Goal: Register for event/course

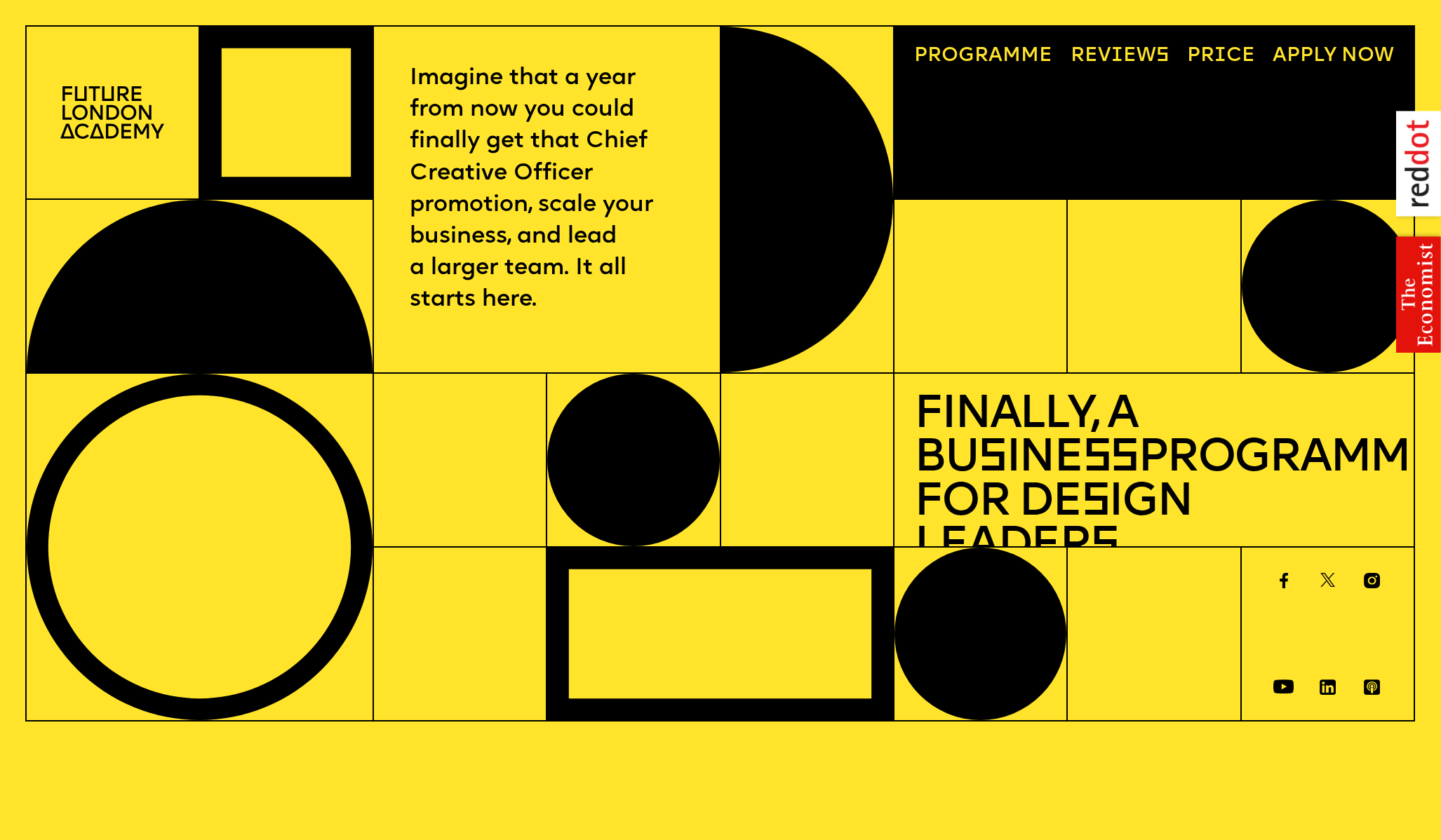
click at [1067, 464] on h1 "Finally, a Bu s ine ss Programme for De s ign Leader s" at bounding box center [1153, 482] width 479 height 176
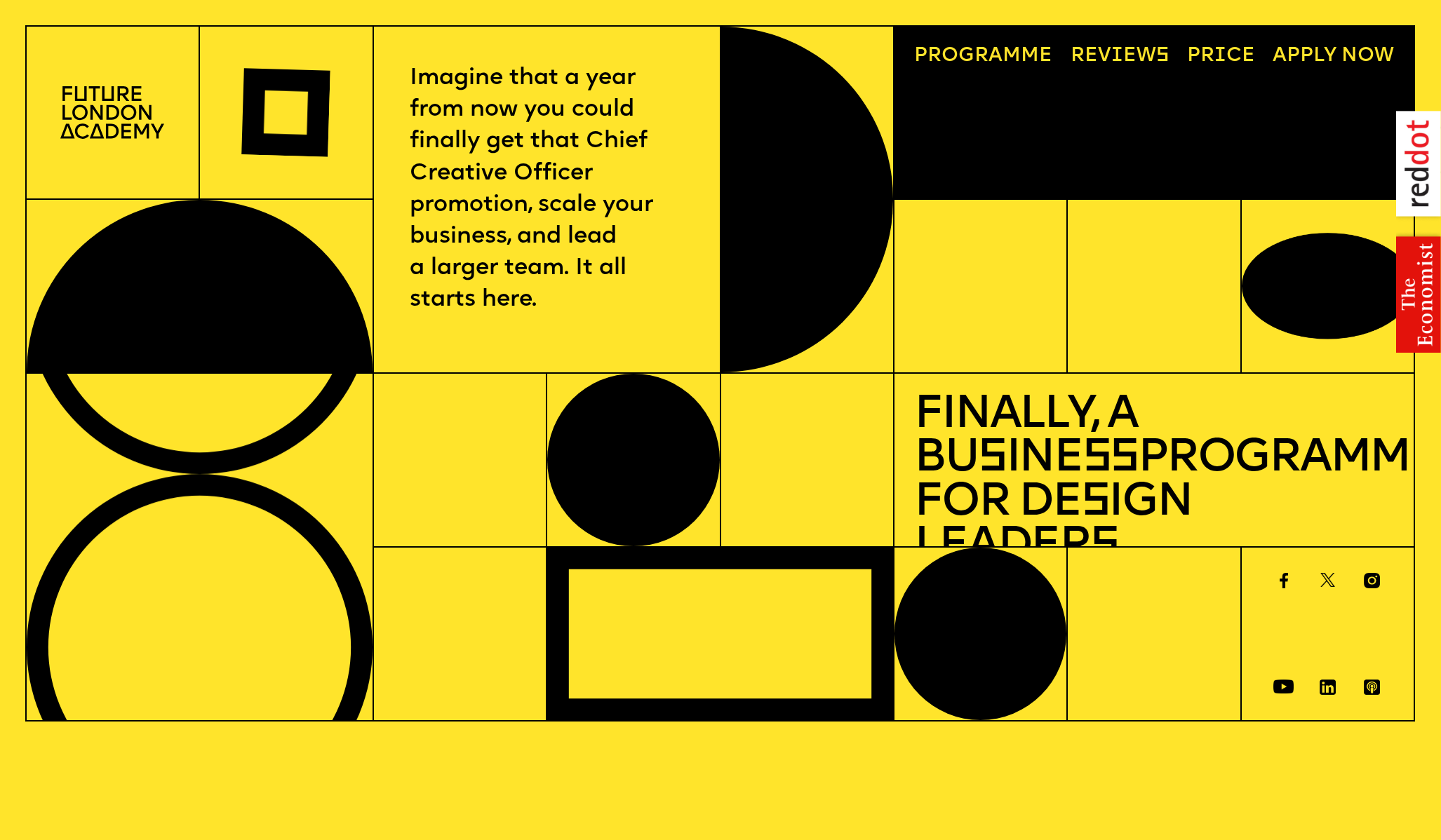
click at [1026, 53] on link "Progr a mme" at bounding box center [983, 56] width 158 height 40
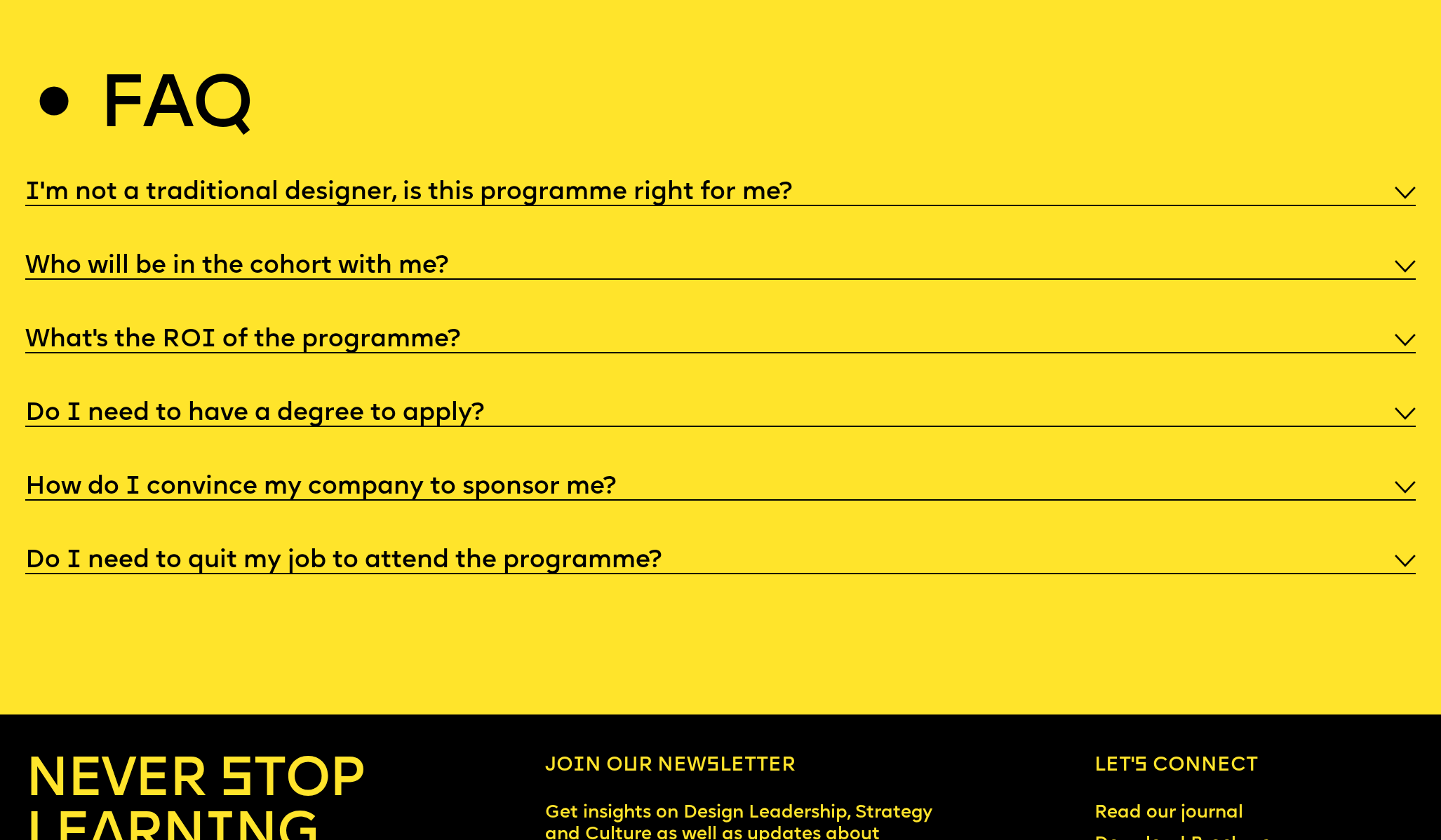
scroll to position [7413, 0]
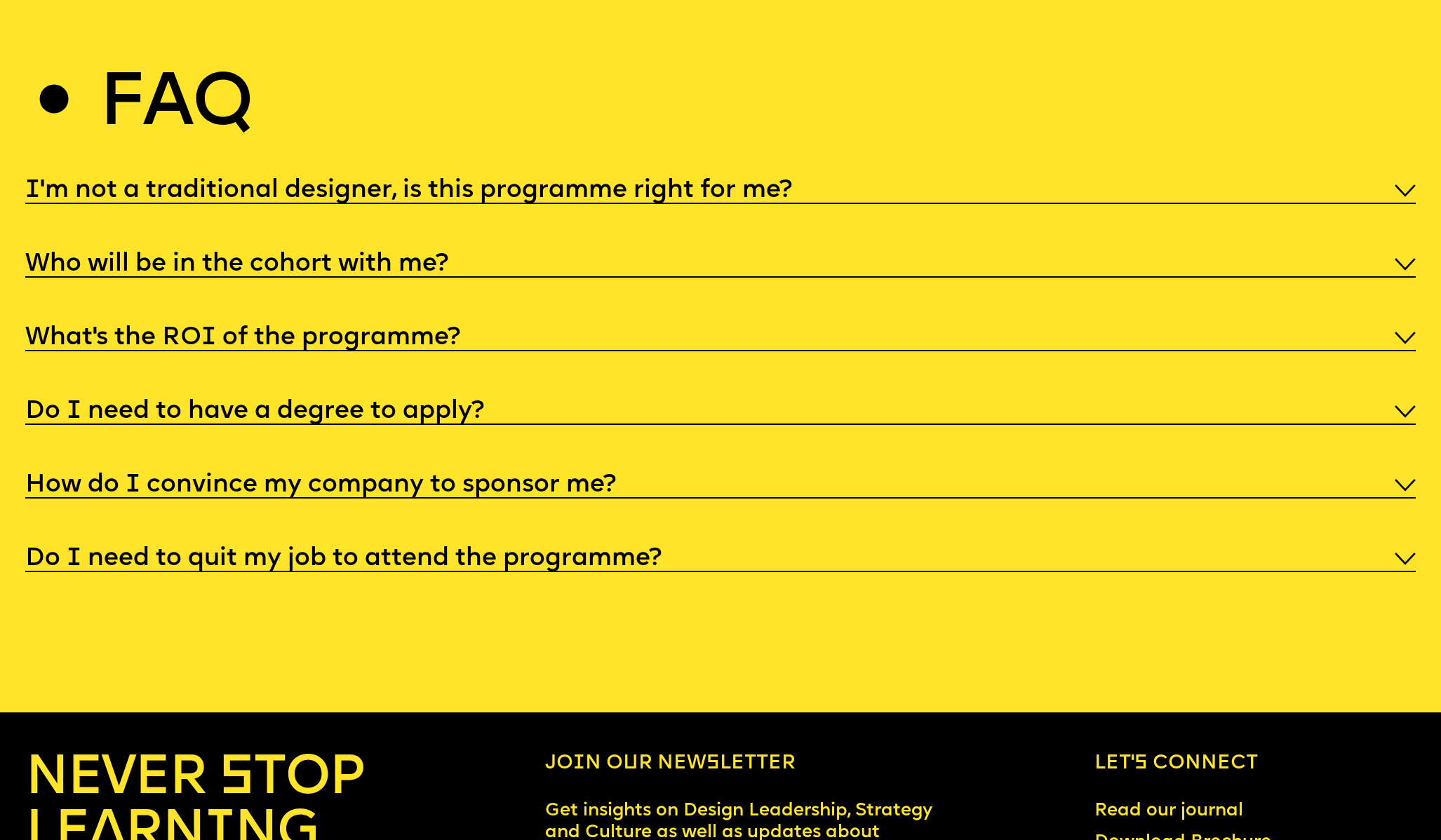
click at [906, 248] on div "Who will be in the cohort with me?" at bounding box center [720, 262] width 1391 height 30
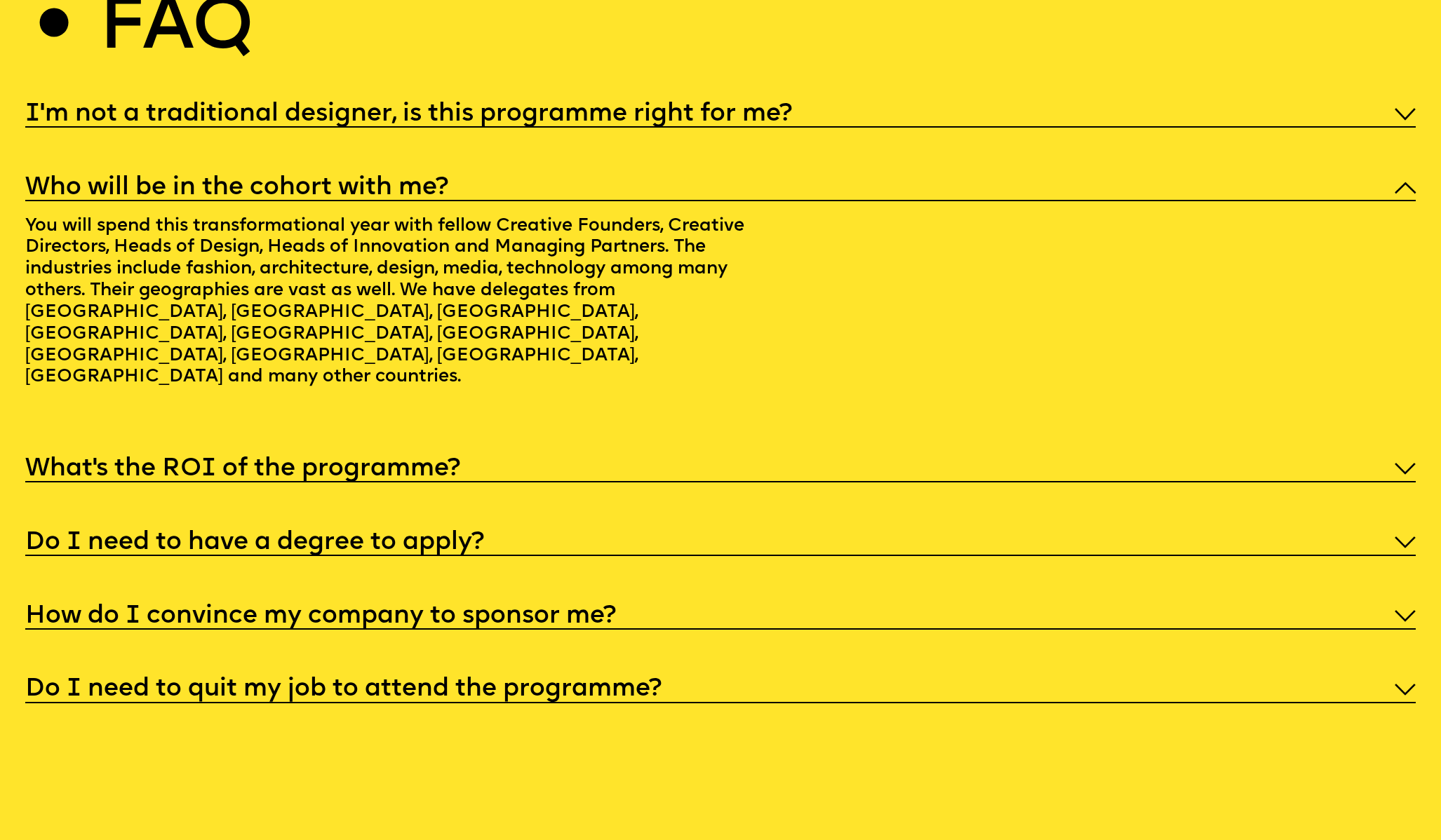
scroll to position [7495, 0]
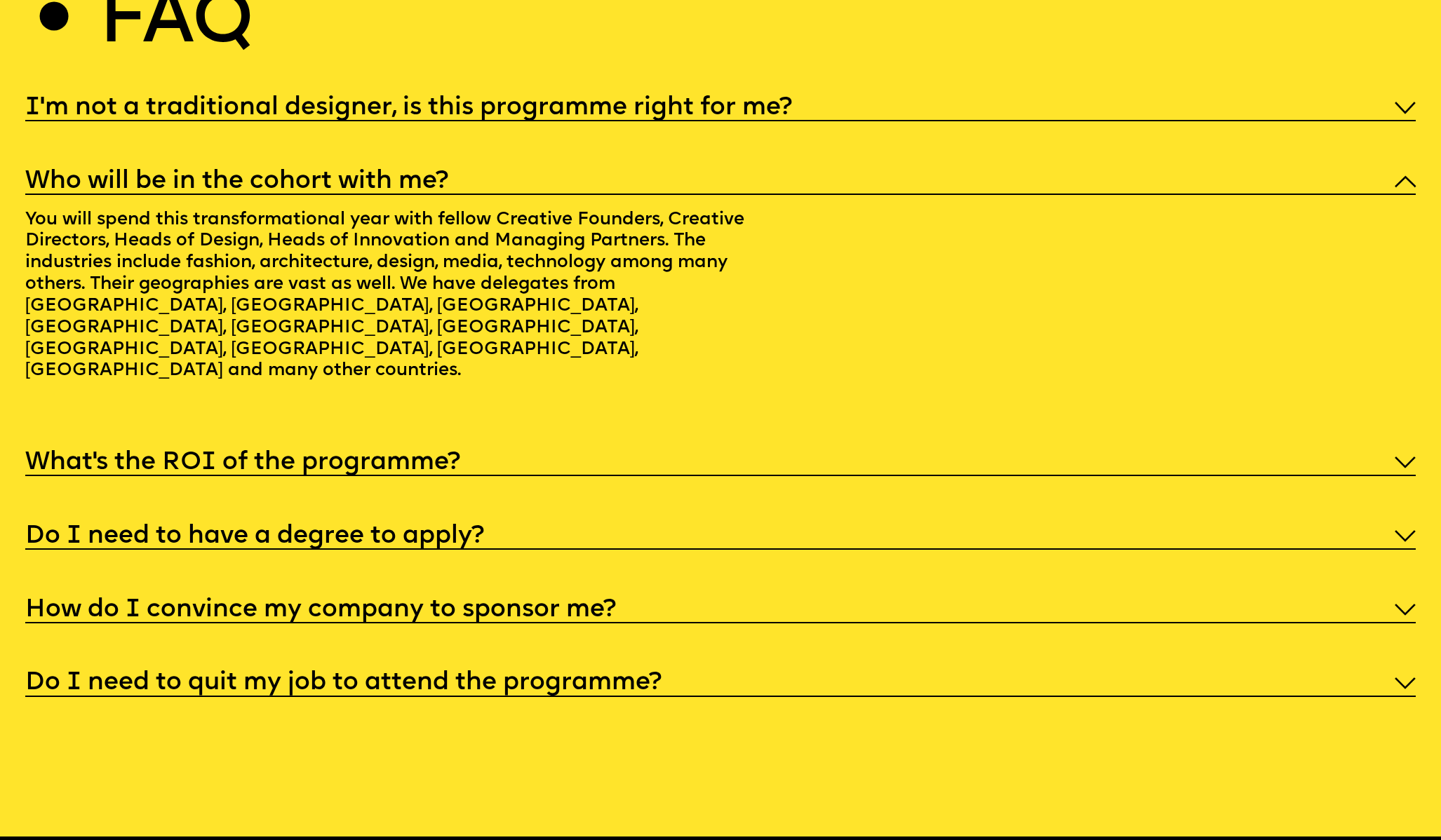
click at [827, 519] on div "Do I need to have a degree to apply?" at bounding box center [720, 534] width 1391 height 30
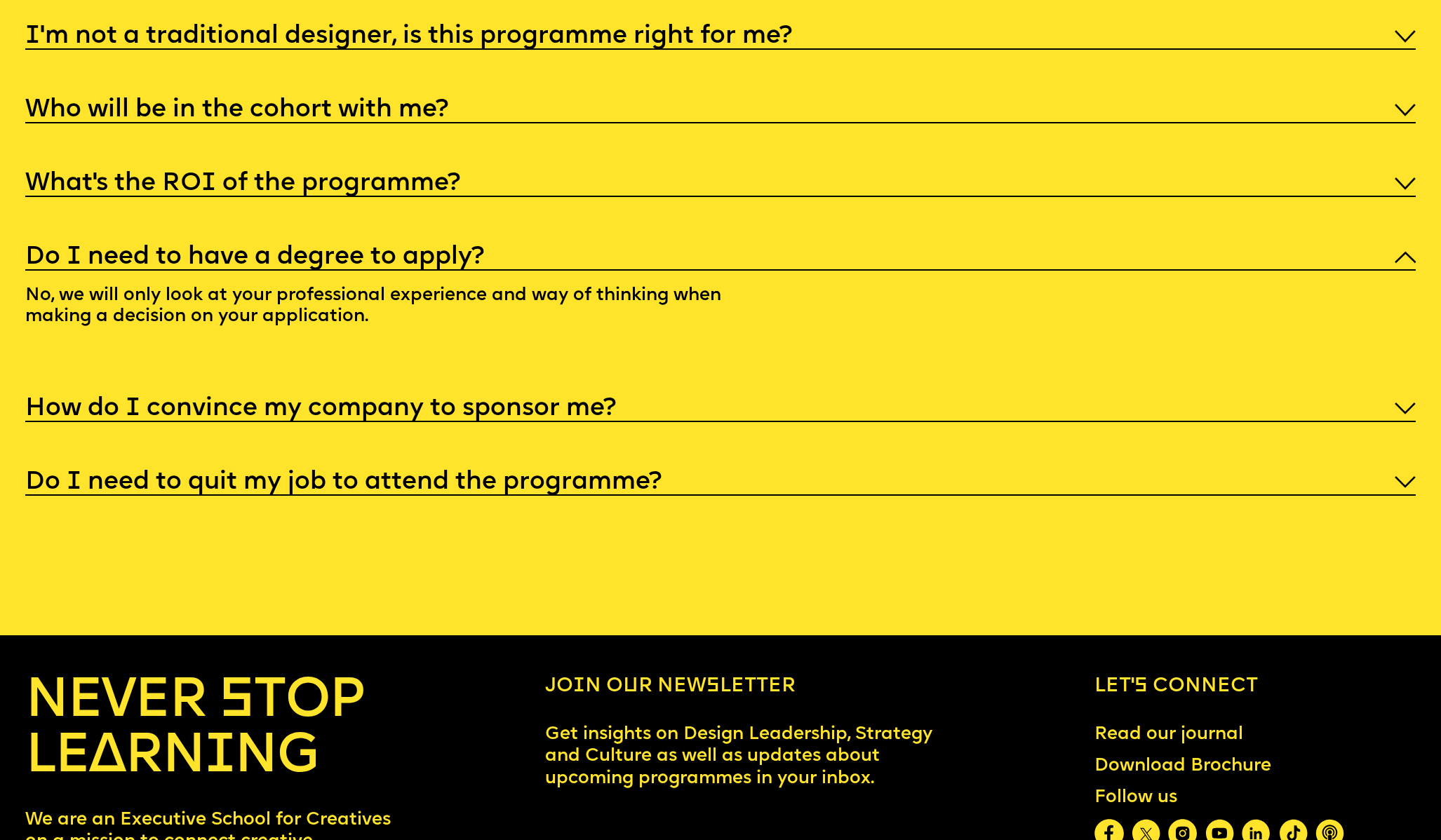
scroll to position [7573, 0]
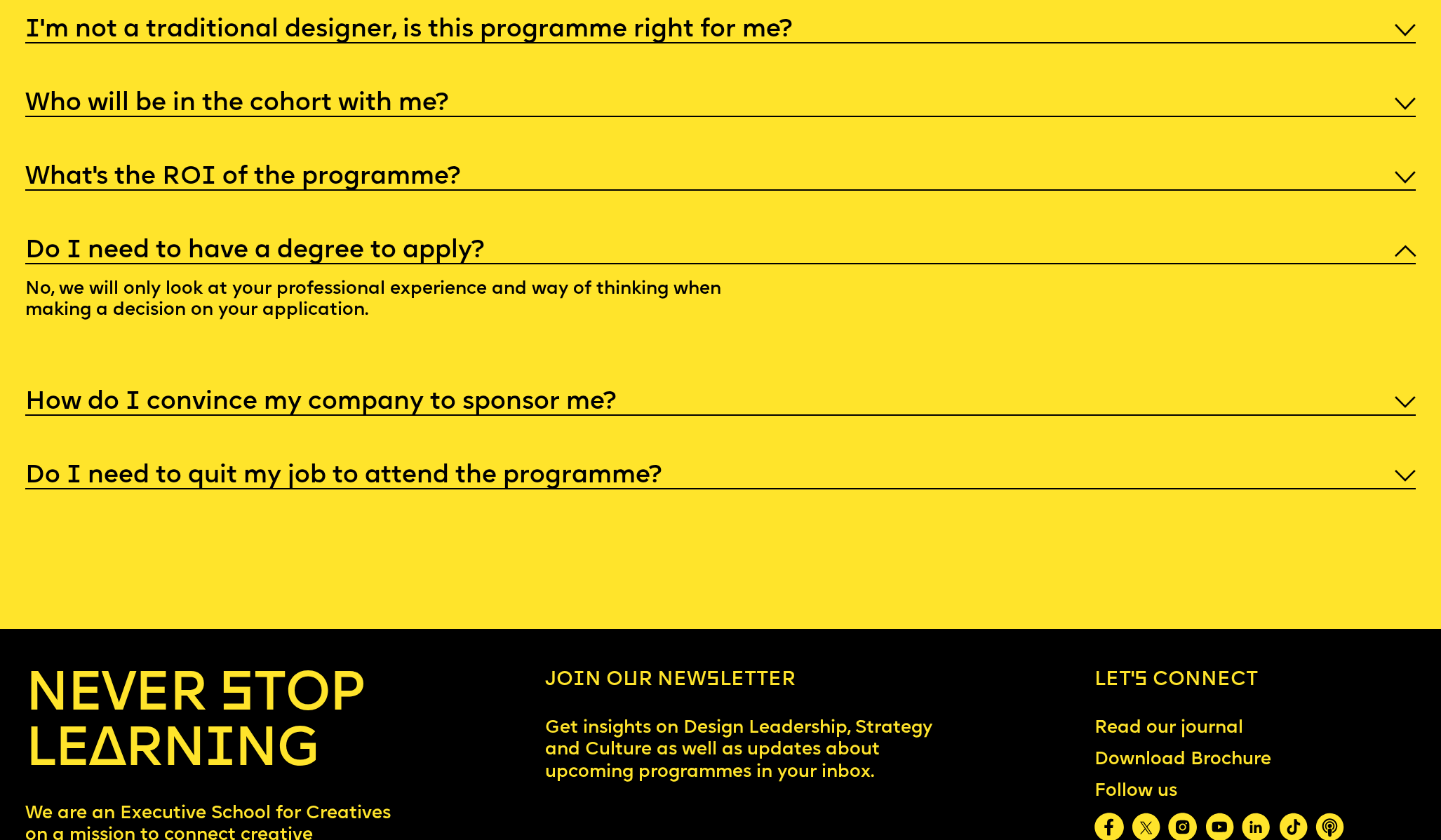
click at [772, 389] on div "How do I convince my company to sponsor me?" at bounding box center [720, 400] width 1391 height 30
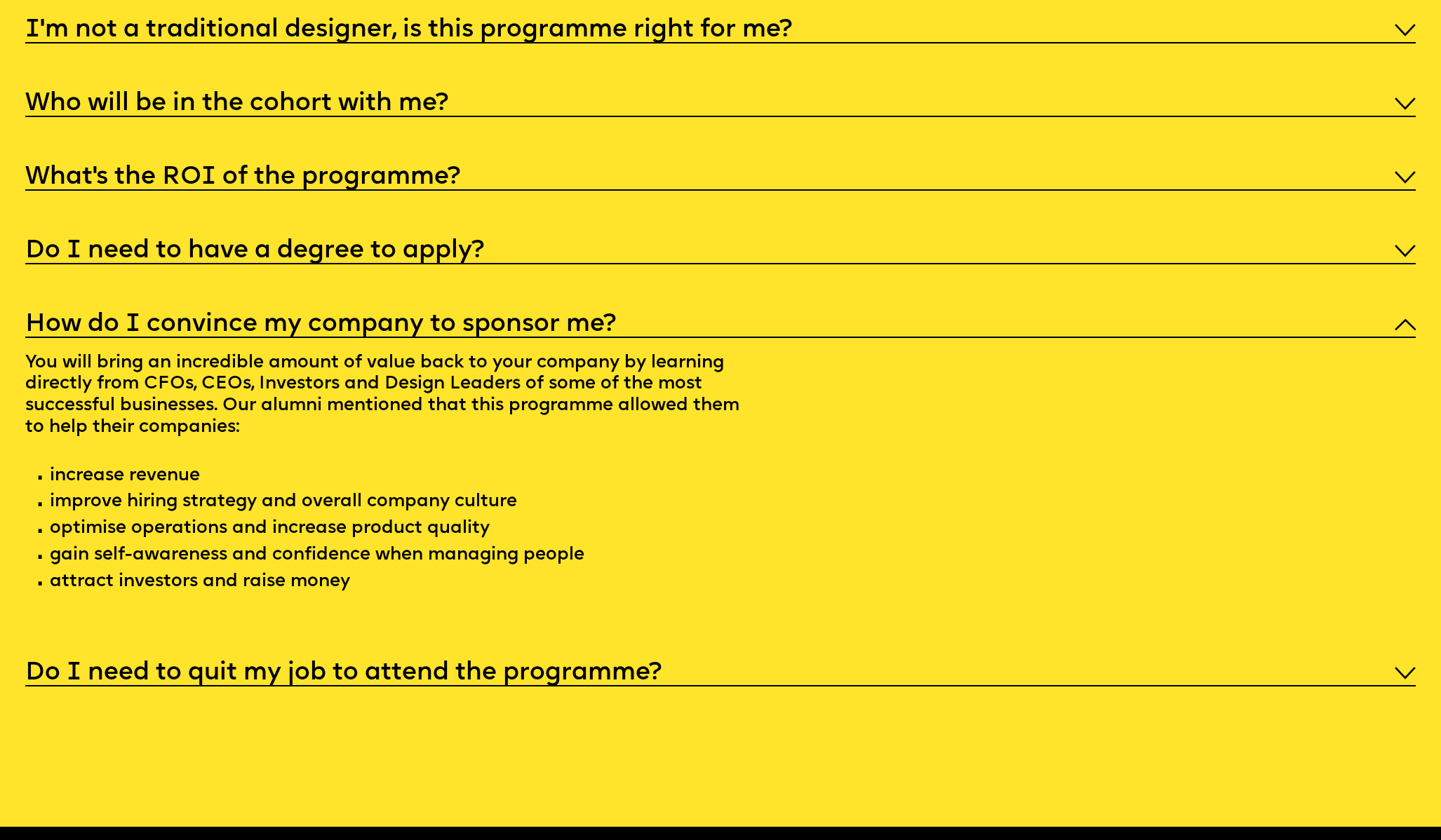
click at [762, 657] on div "Do I need to quit my job to attend the programme?" at bounding box center [720, 672] width 1391 height 30
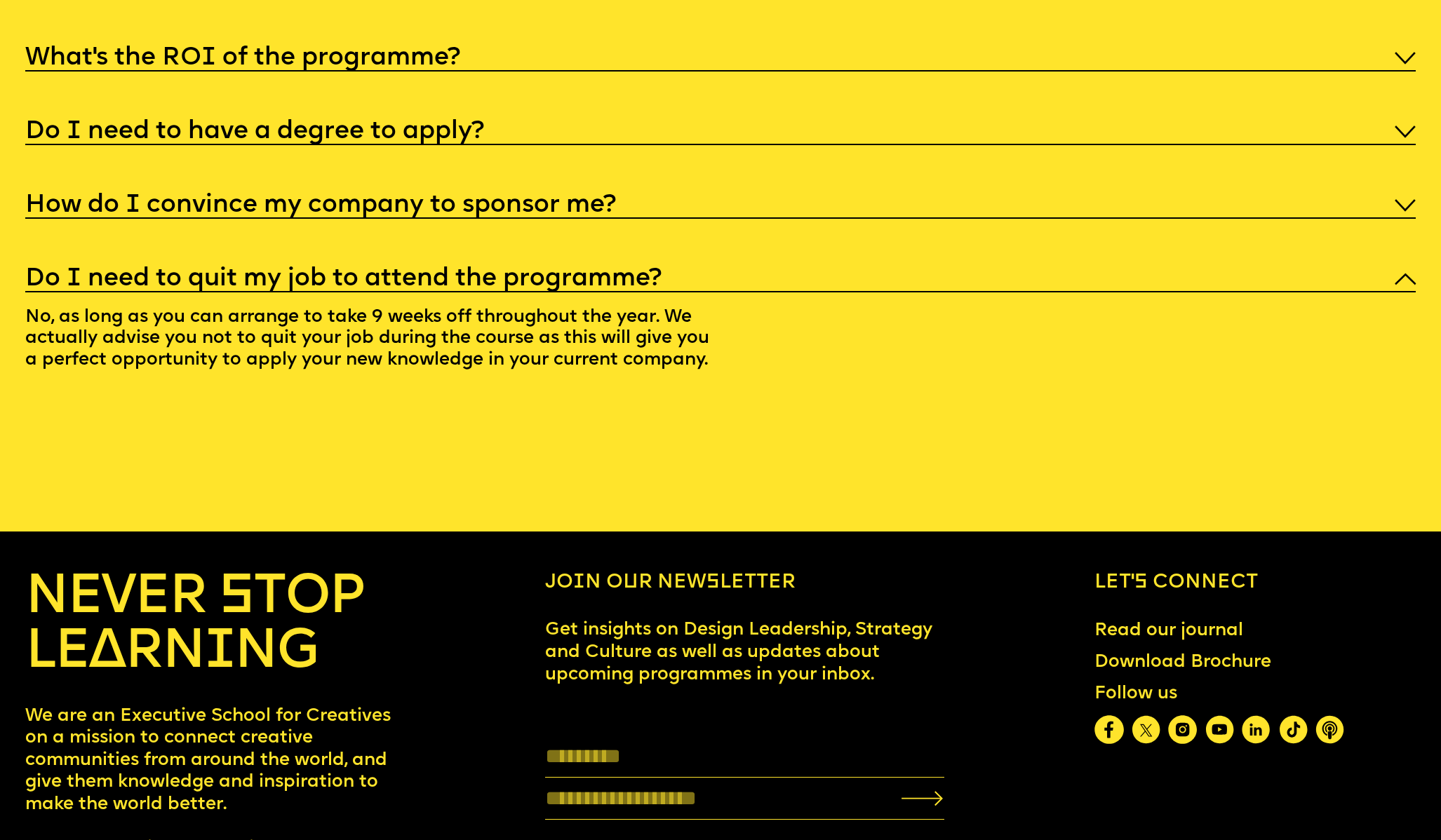
scroll to position [7828, 0]
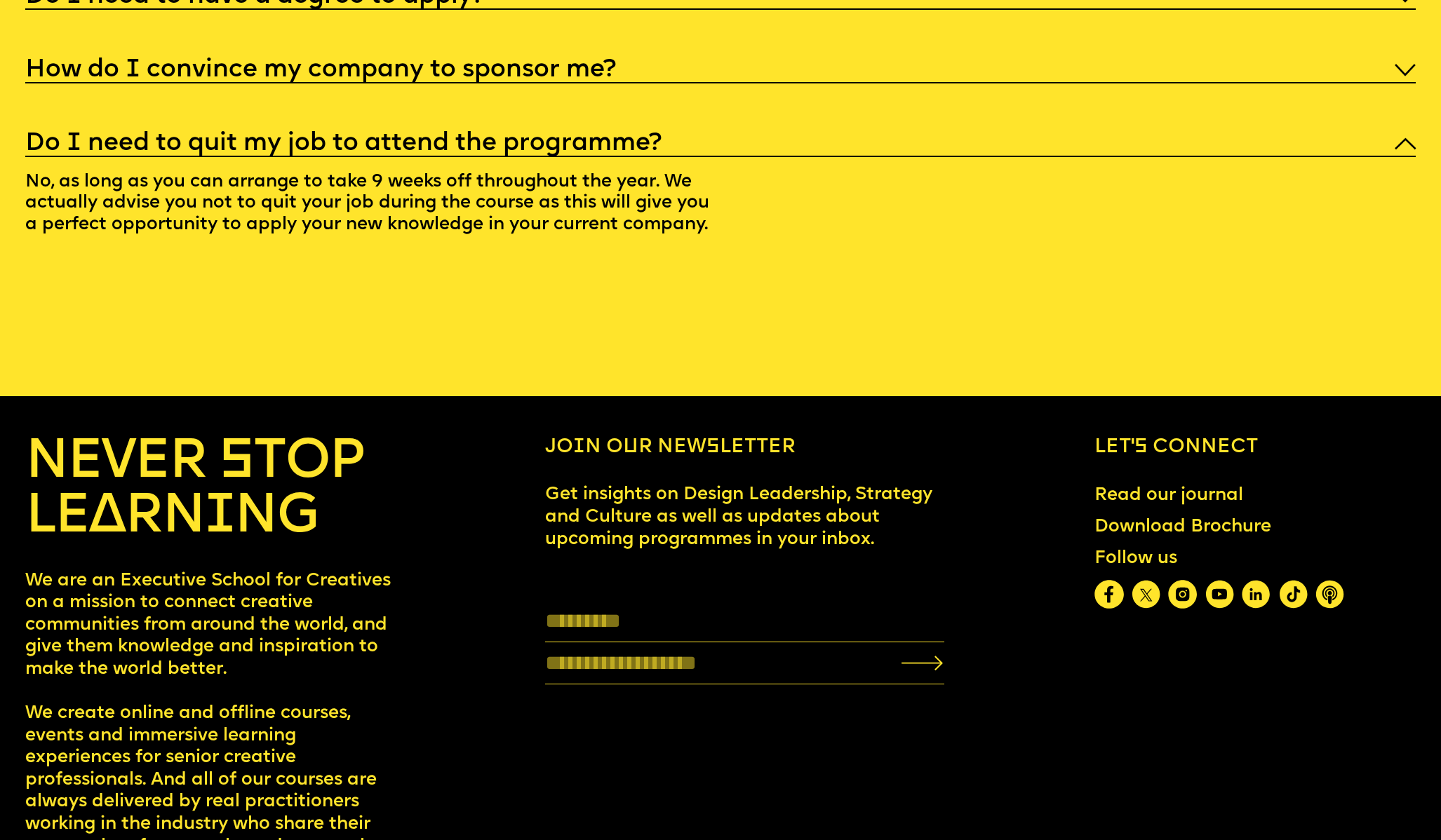
click at [1137, 510] on link "Download Brochure" at bounding box center [1183, 527] width 197 height 42
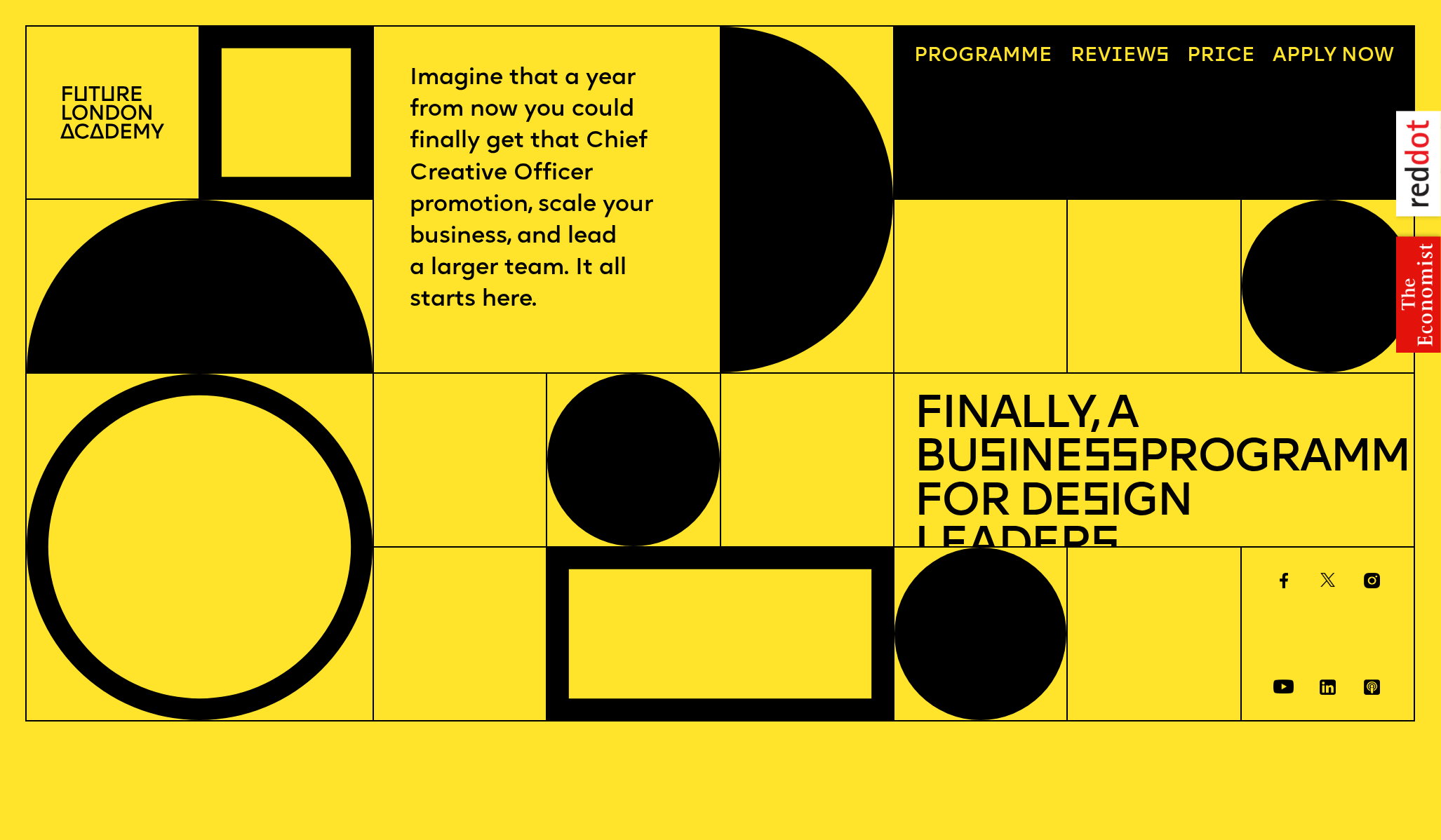
click at [1353, 56] on link "A pply now" at bounding box center [1333, 56] width 142 height 40
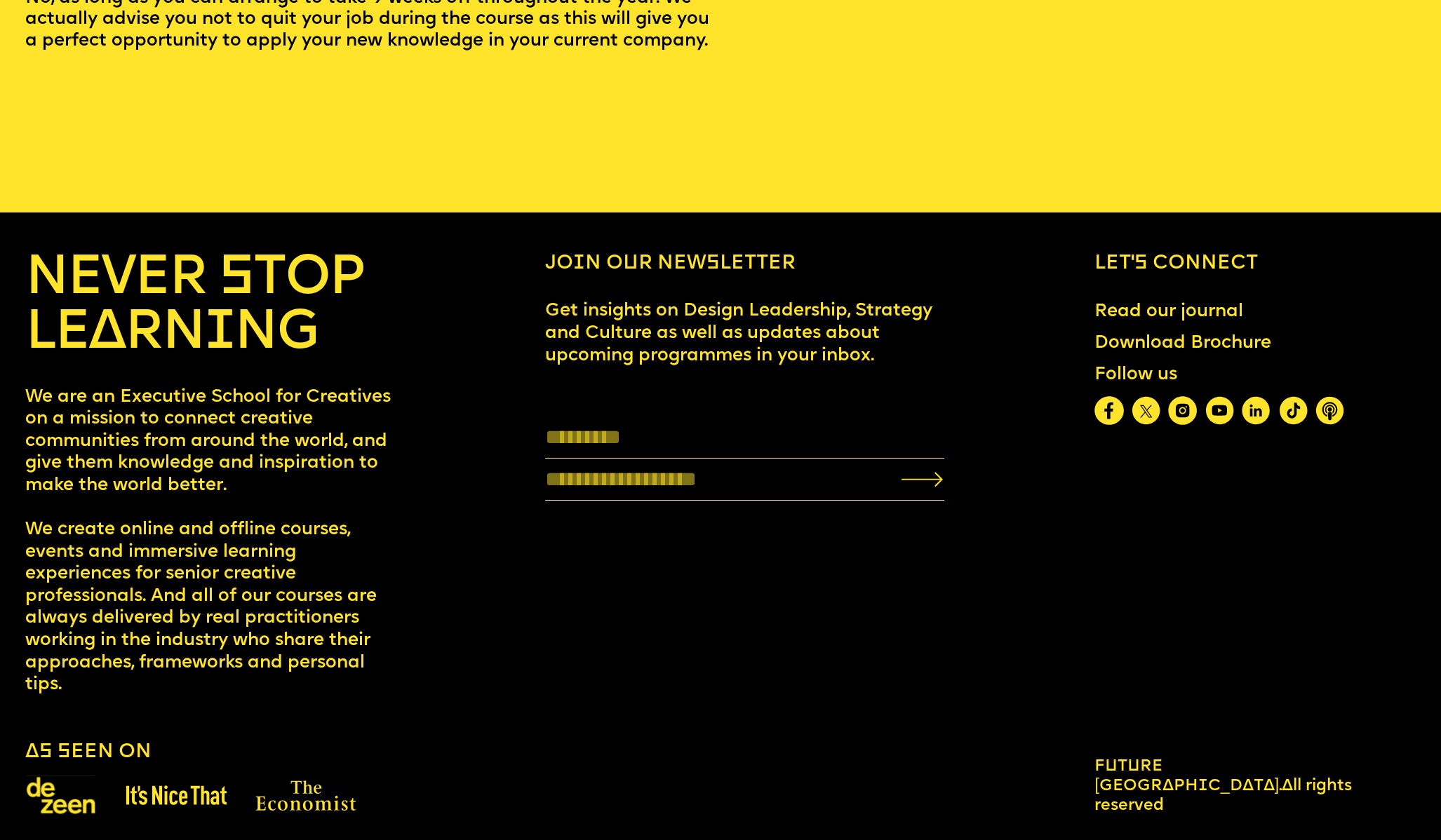
scroll to position [8012, 0]
